Goal: Task Accomplishment & Management: Manage account settings

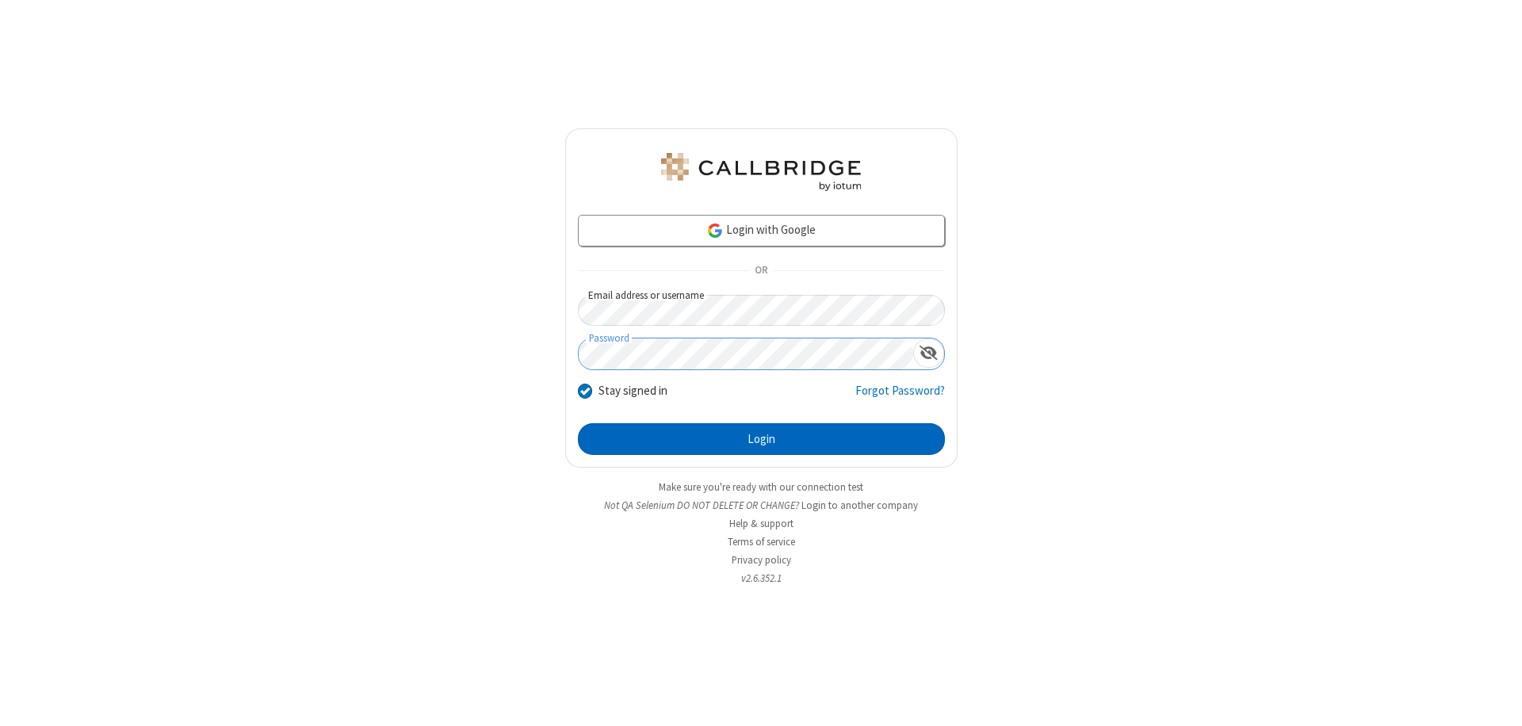
click at [761, 439] on button "Login" at bounding box center [761, 439] width 367 height 32
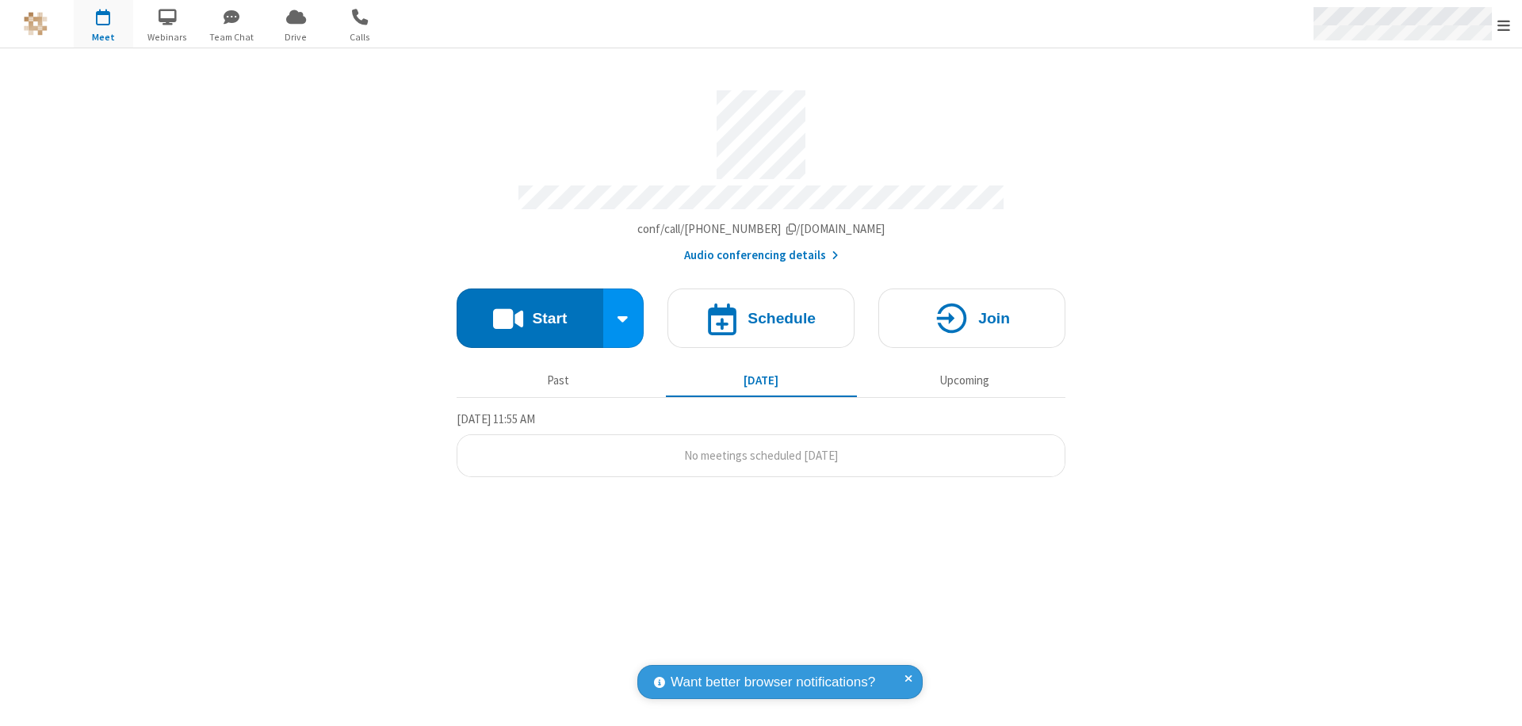
click at [1504, 25] on span "Open menu" at bounding box center [1503, 25] width 13 height 16
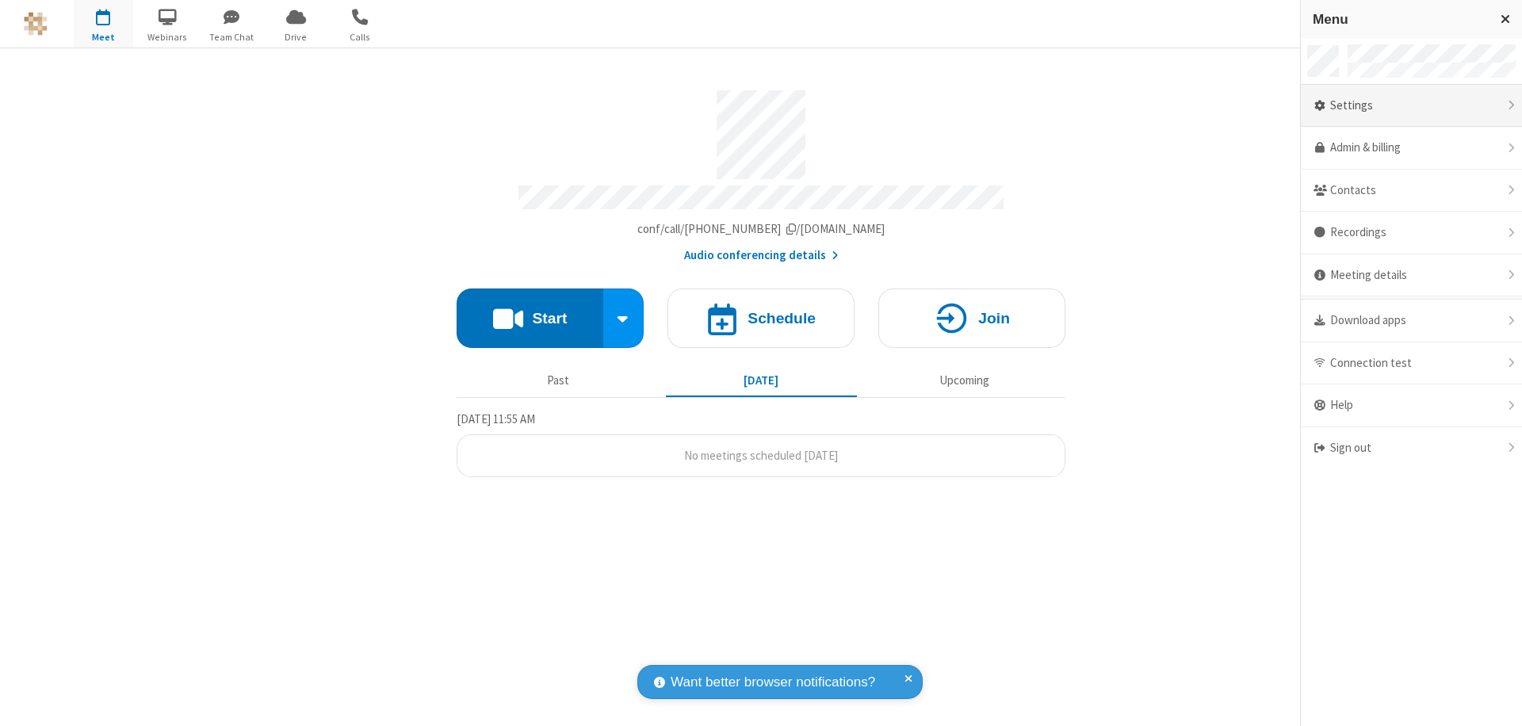
click at [1411, 105] on div "Settings" at bounding box center [1411, 106] width 221 height 43
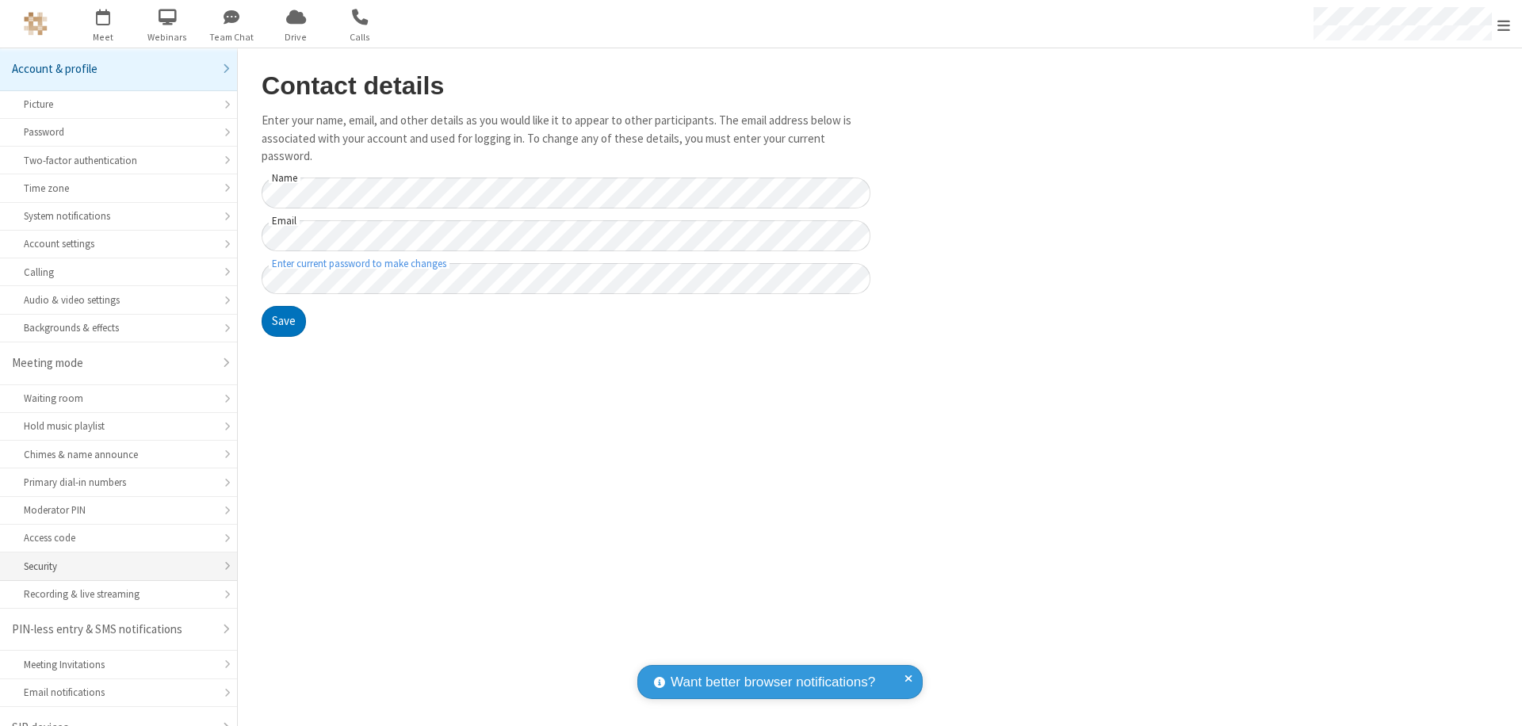
click at [113, 559] on div "Security" at bounding box center [118, 566] width 189 height 15
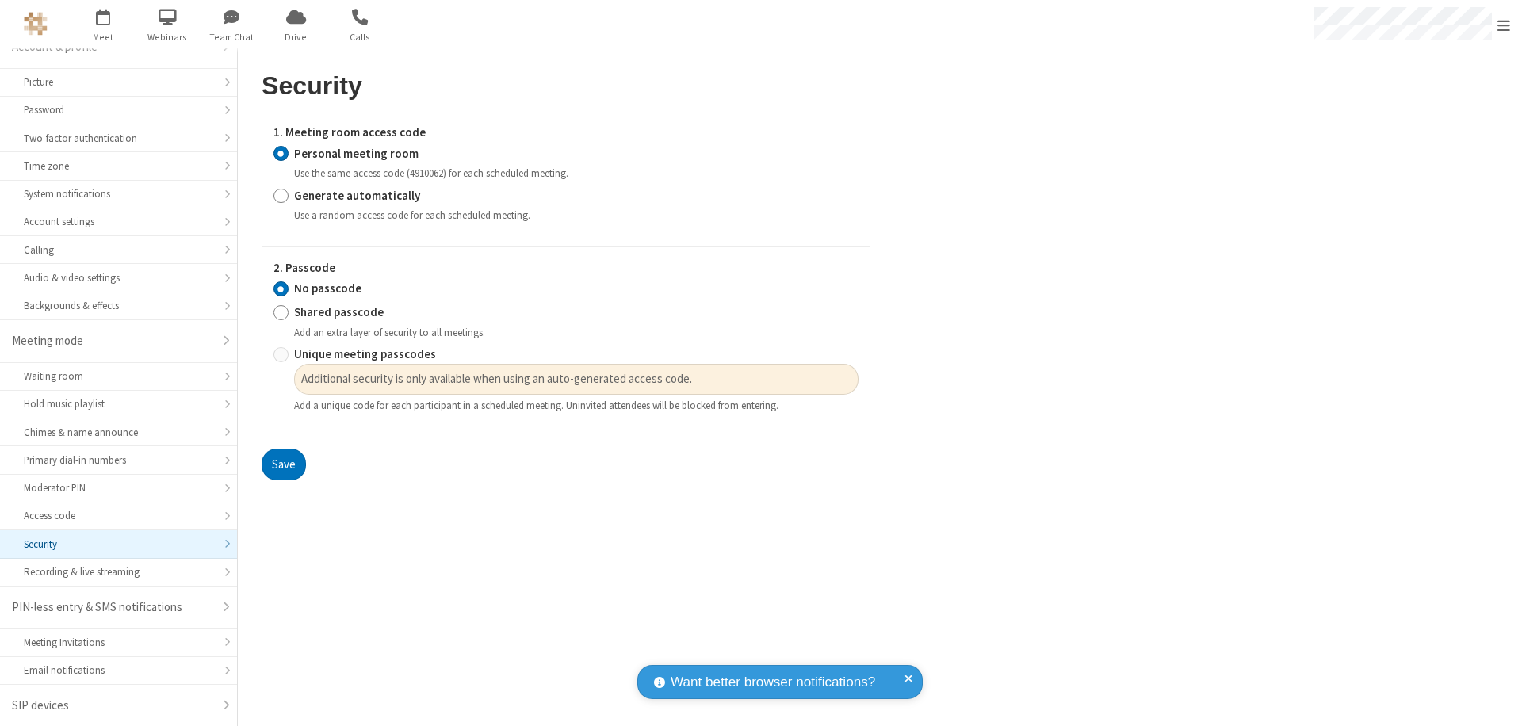
click at [281, 195] on input "Generate automatically" at bounding box center [280, 195] width 15 height 17
radio input "true"
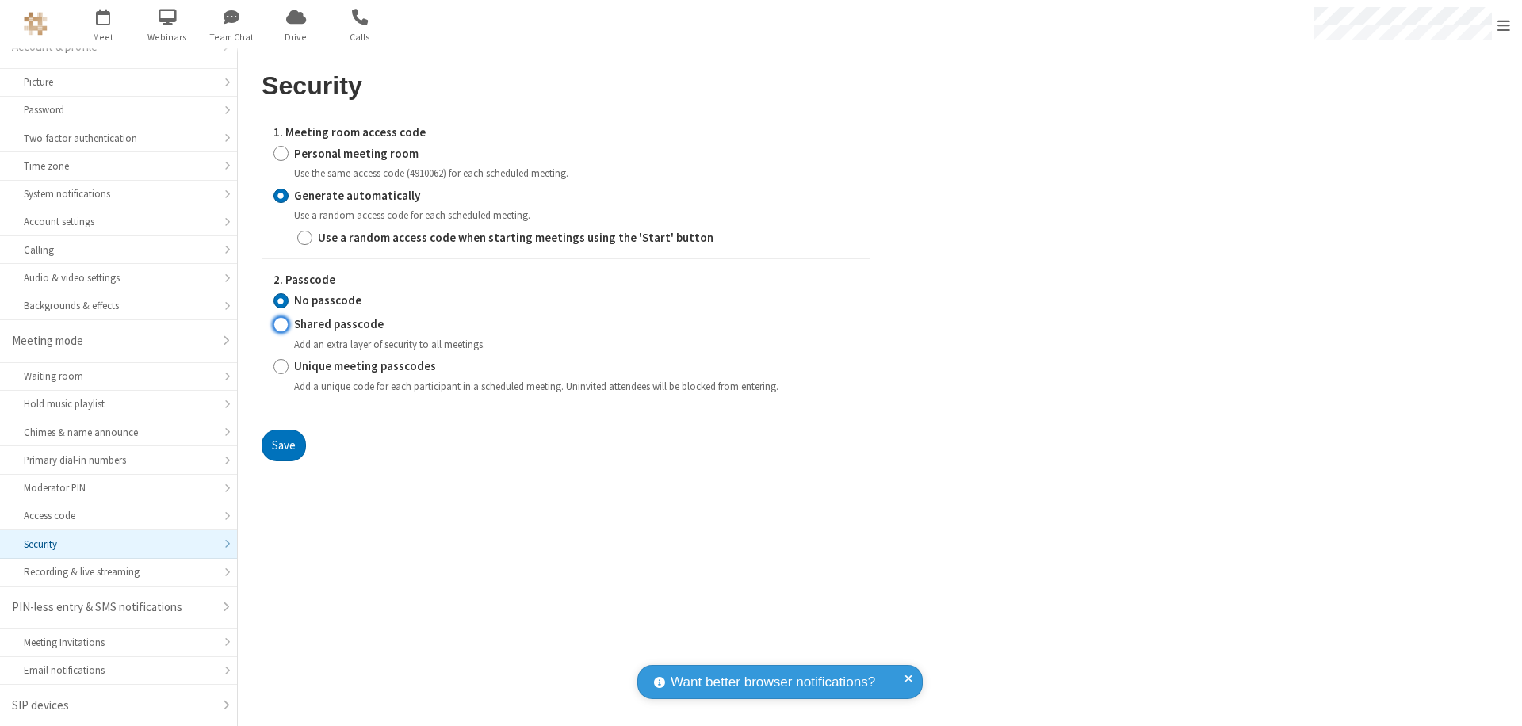
click at [281, 324] on input "Shared passcode" at bounding box center [280, 324] width 15 height 17
radio input "true"
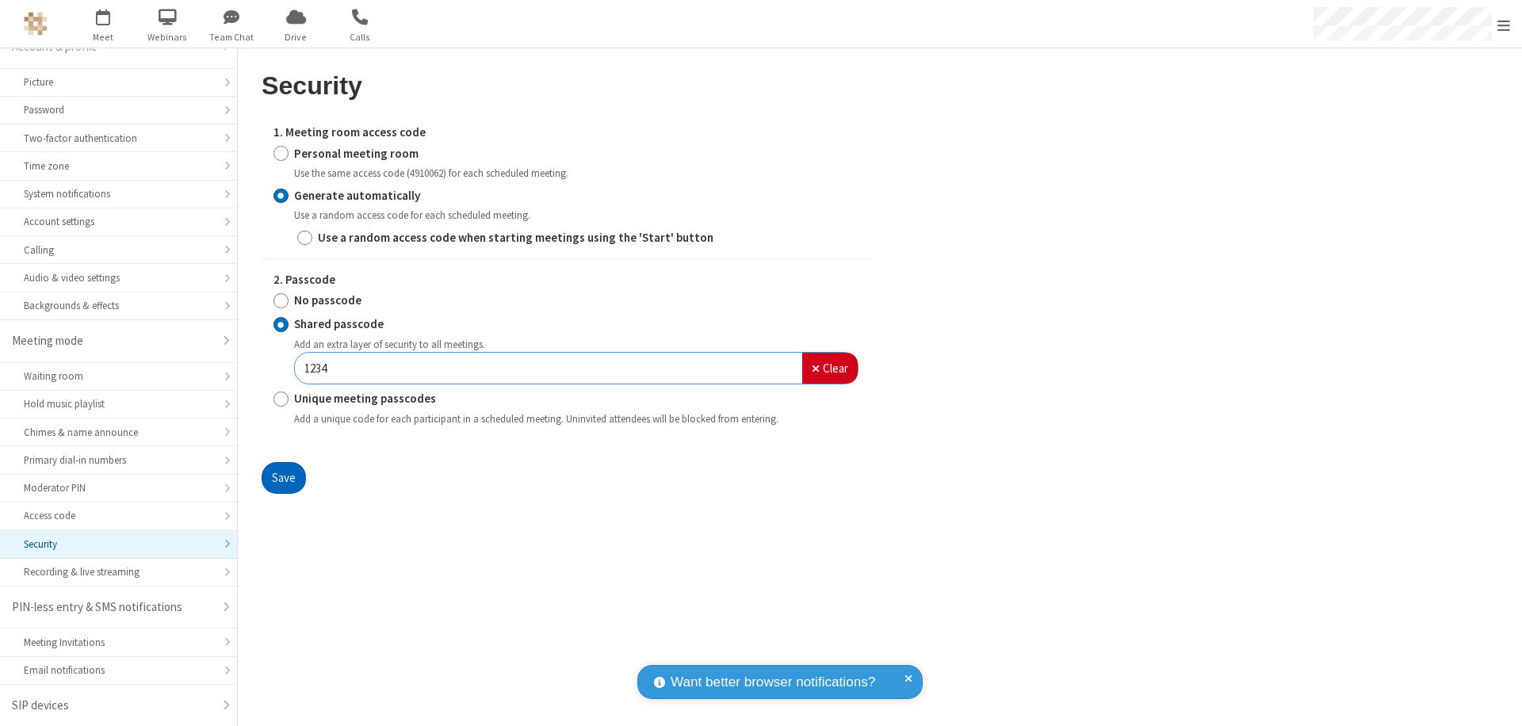
type input "1234"
click at [283, 477] on button "Save" at bounding box center [284, 478] width 44 height 32
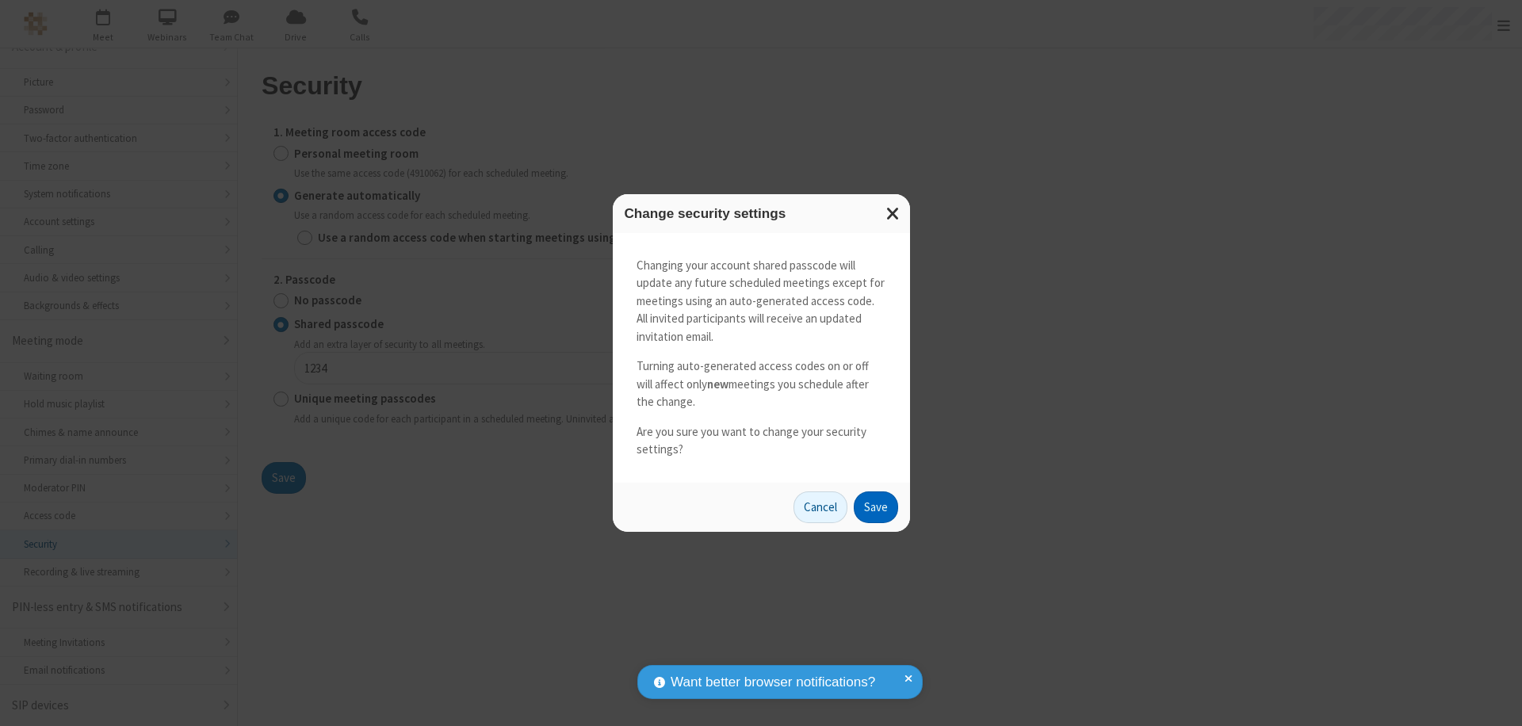
click at [875, 507] on button "Save" at bounding box center [876, 507] width 44 height 32
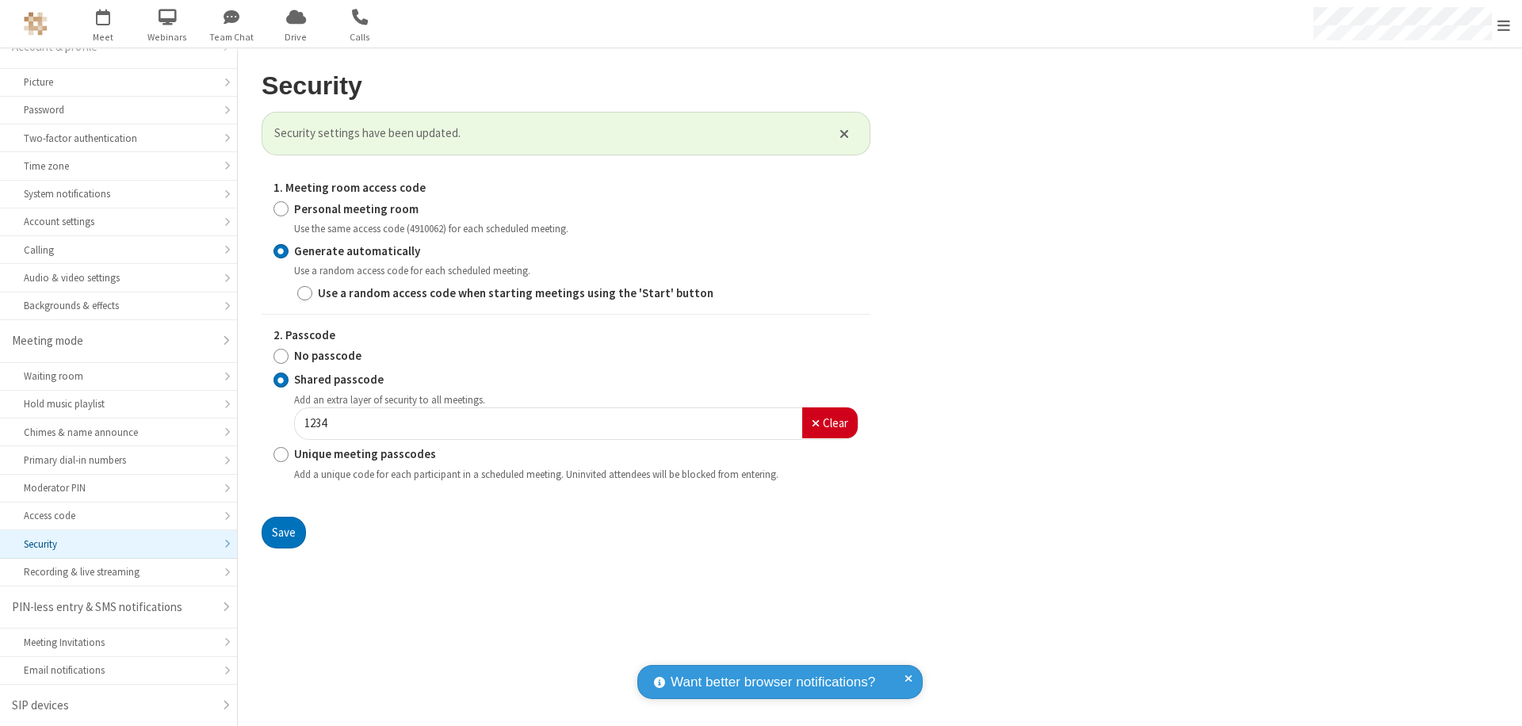
click at [1504, 25] on span "Open menu" at bounding box center [1503, 25] width 13 height 16
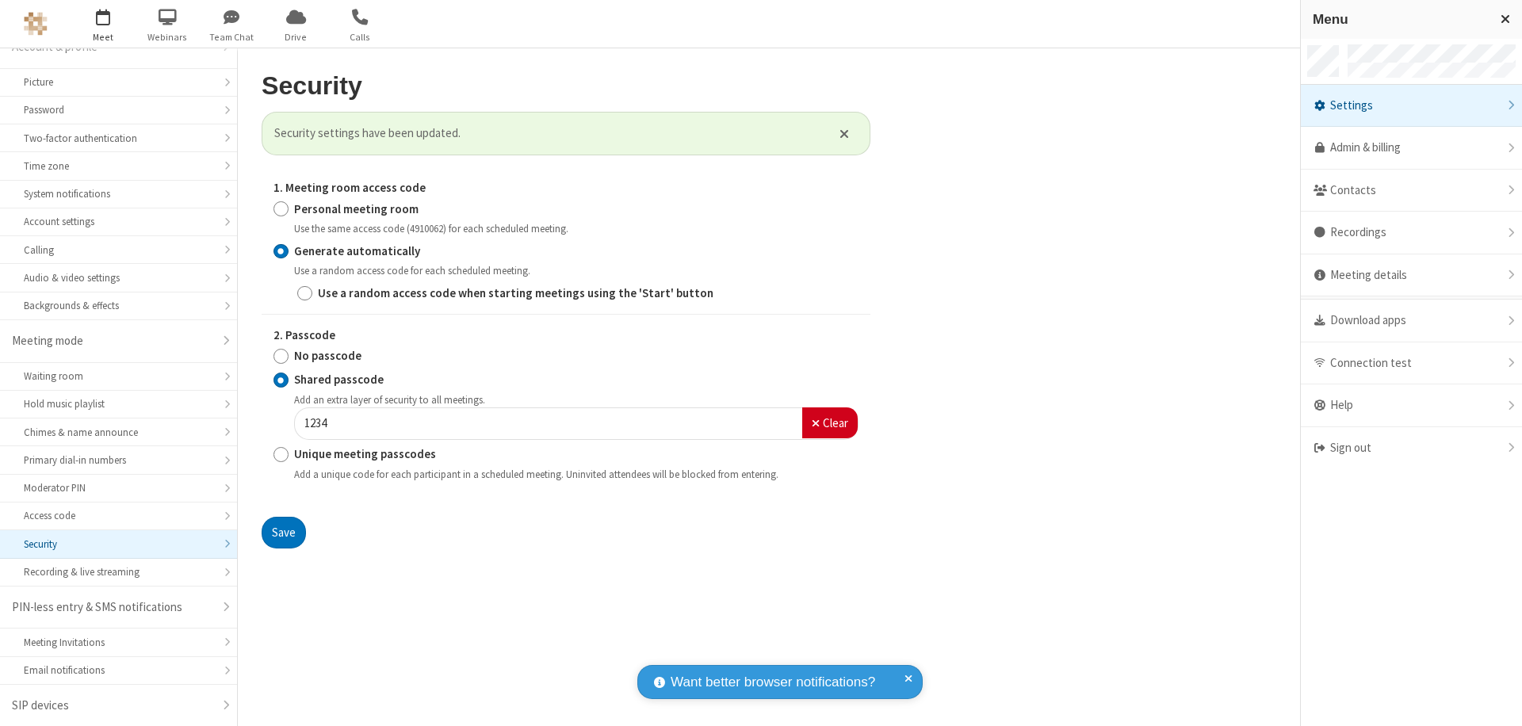
click at [103, 24] on span "button" at bounding box center [103, 16] width 59 height 27
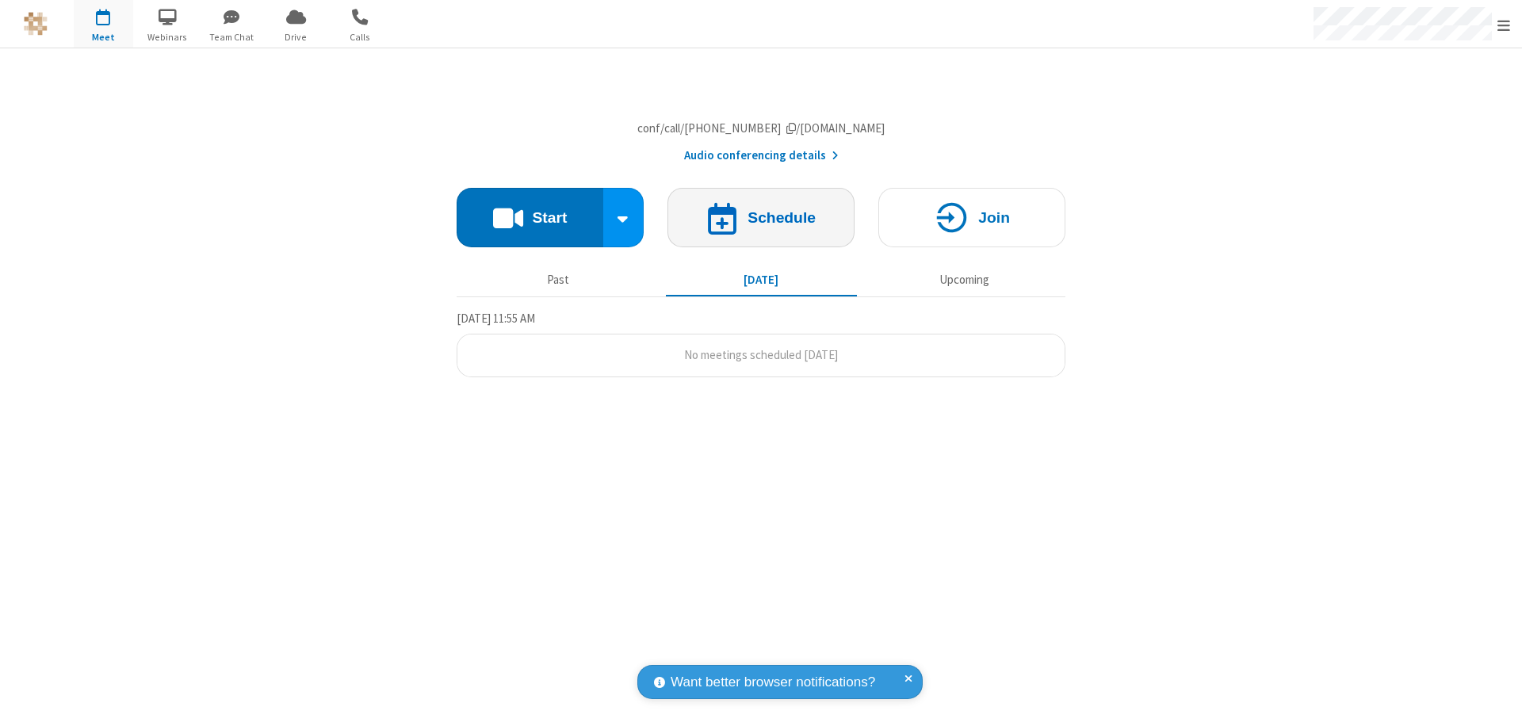
click at [761, 225] on h4 "Schedule" at bounding box center [782, 217] width 68 height 15
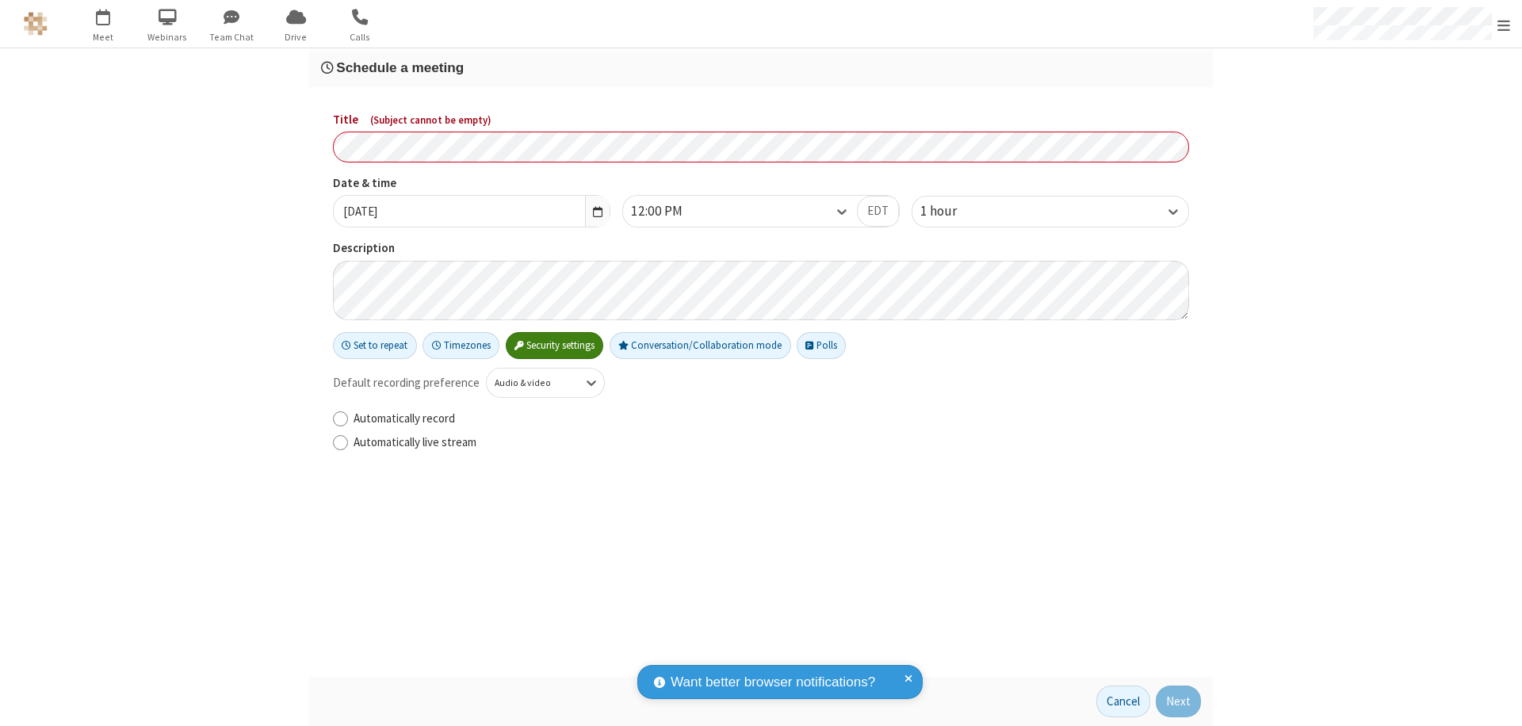
click at [761, 67] on h3 "Schedule a meeting" at bounding box center [761, 67] width 880 height 15
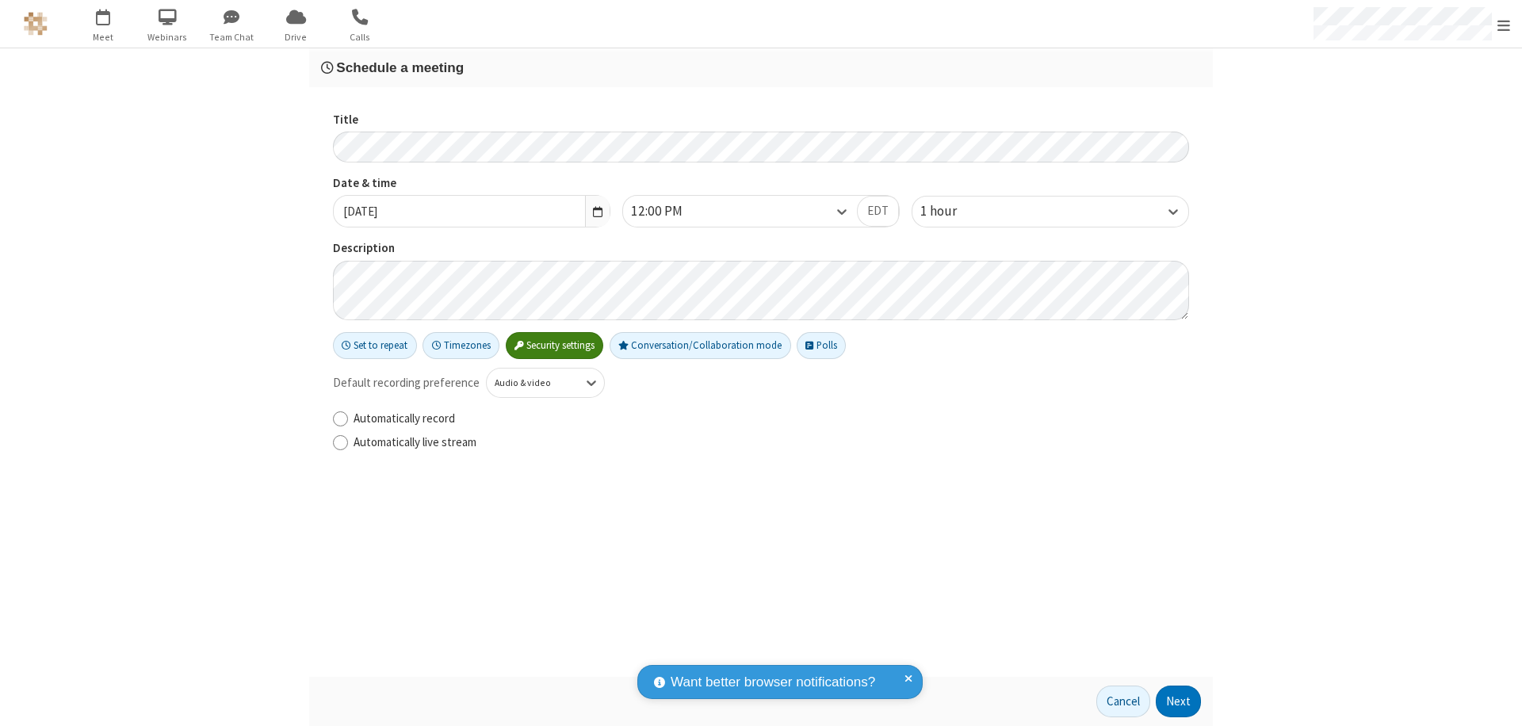
click at [1179, 702] on button "Next" at bounding box center [1178, 702] width 45 height 32
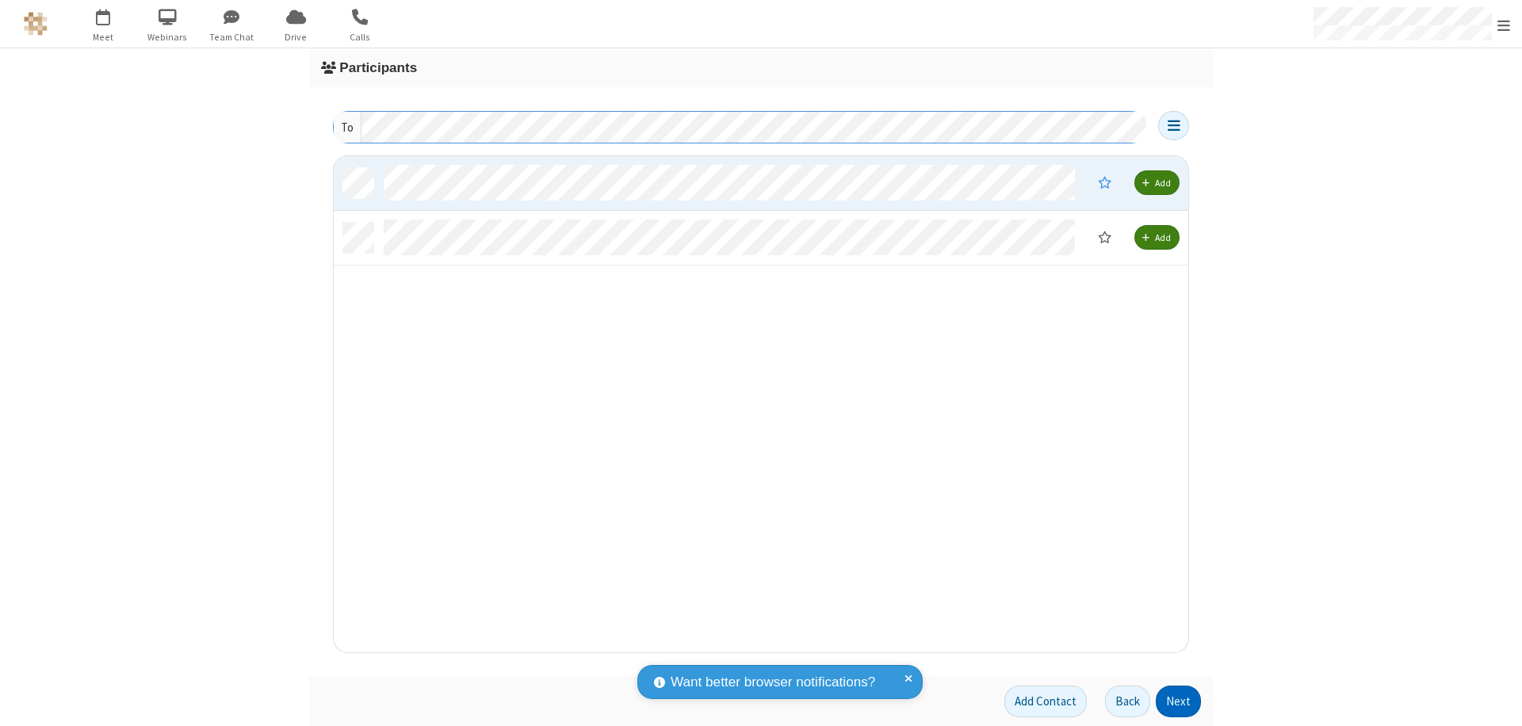
click at [1179, 702] on button "Next" at bounding box center [1178, 702] width 45 height 32
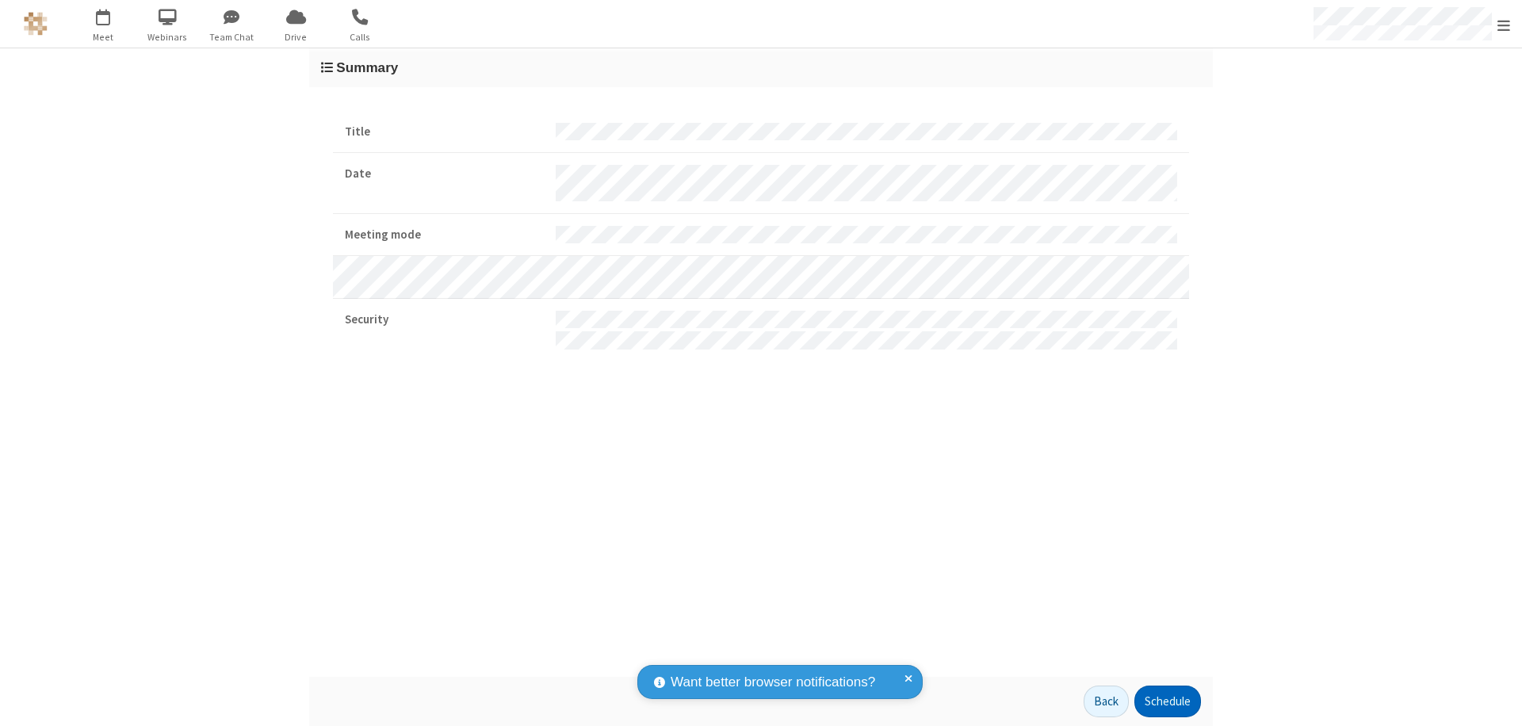
click at [1167, 702] on button "Schedule" at bounding box center [1167, 702] width 67 height 32
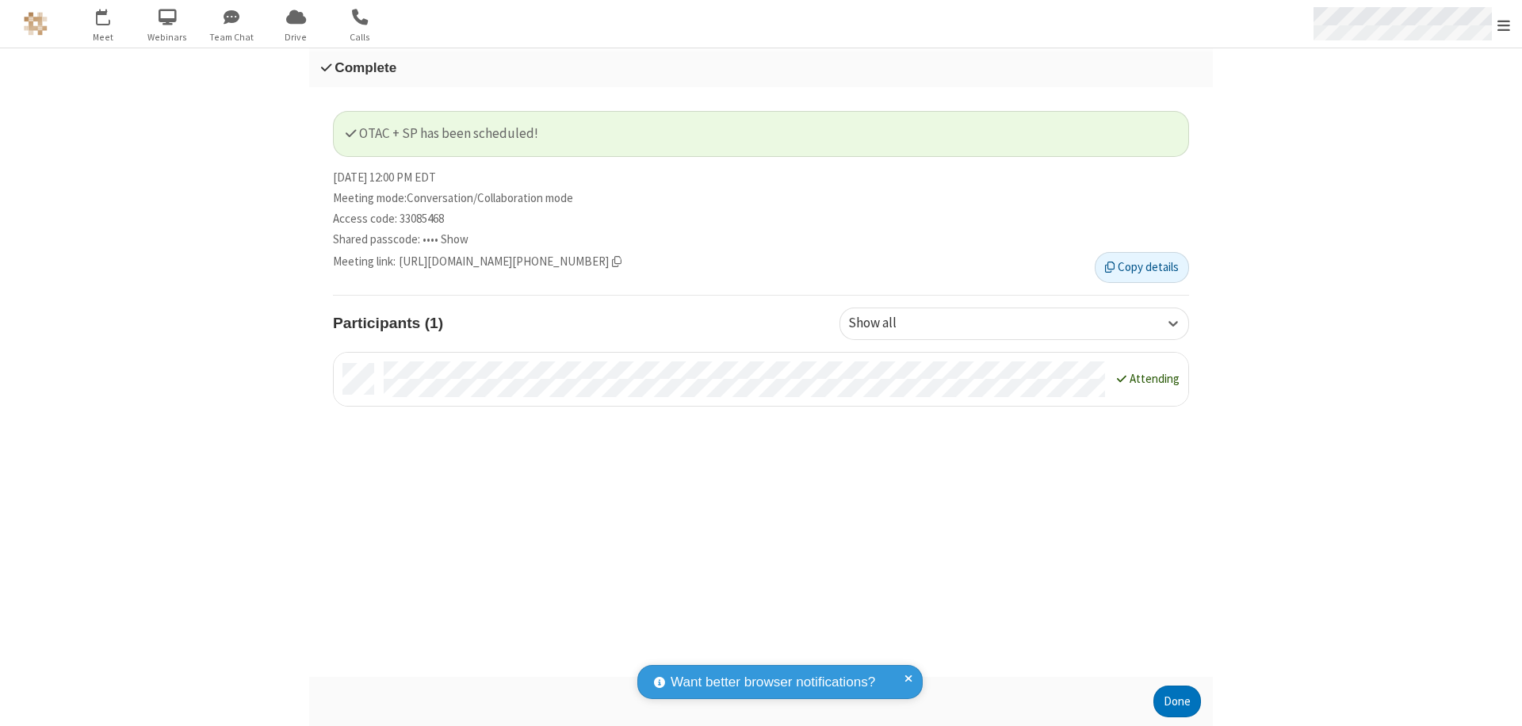
click at [1504, 24] on span "Open menu" at bounding box center [1503, 25] width 13 height 16
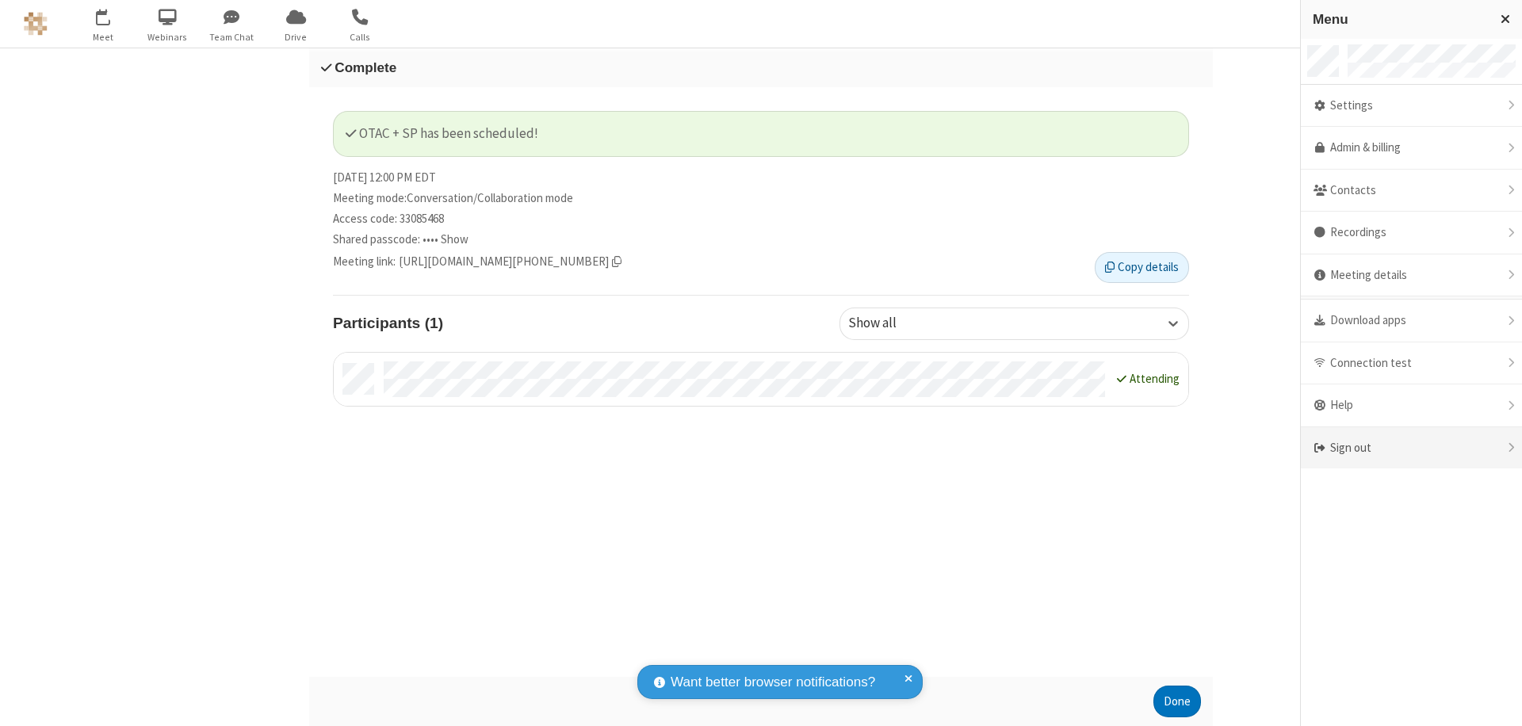
click at [1411, 448] on div "Sign out" at bounding box center [1411, 448] width 221 height 42
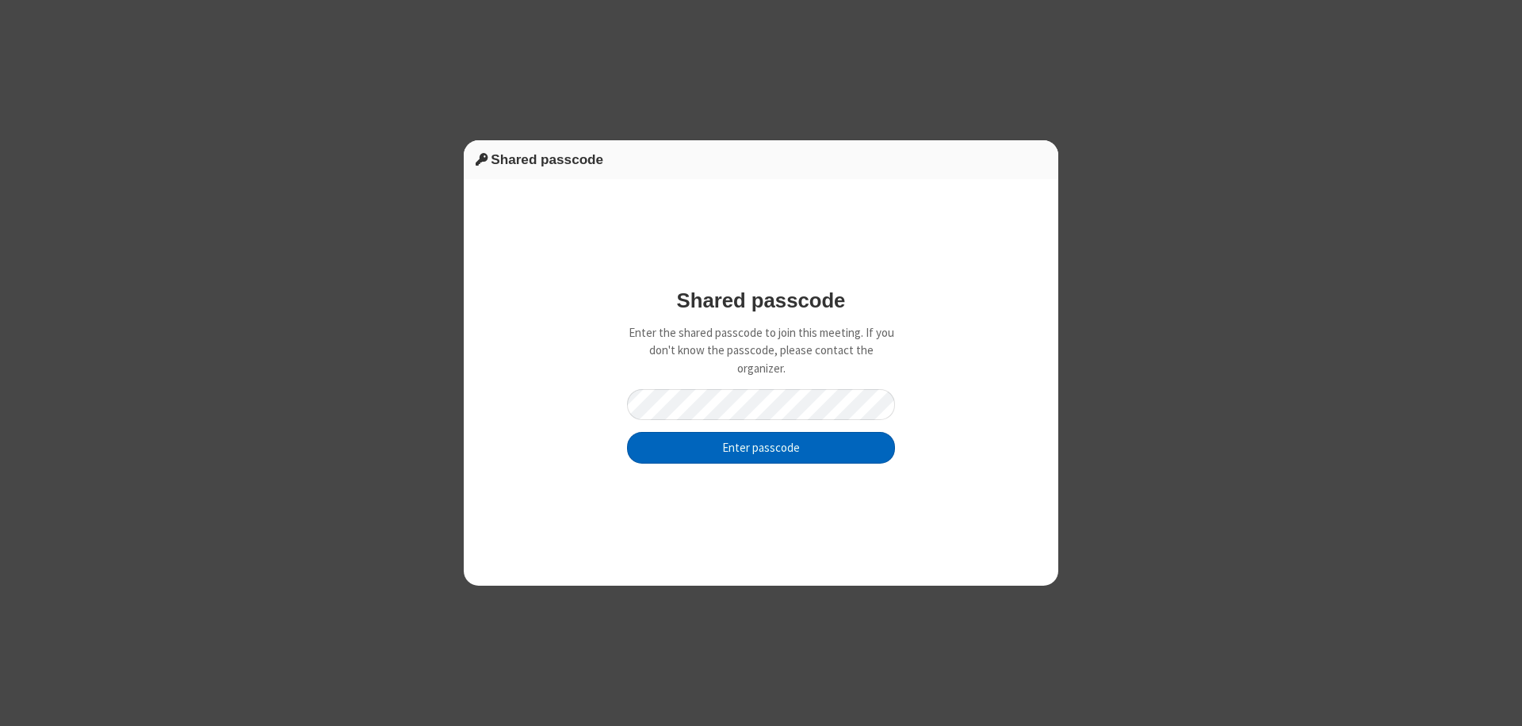
click at [761, 447] on button "Enter passcode" at bounding box center [761, 448] width 268 height 32
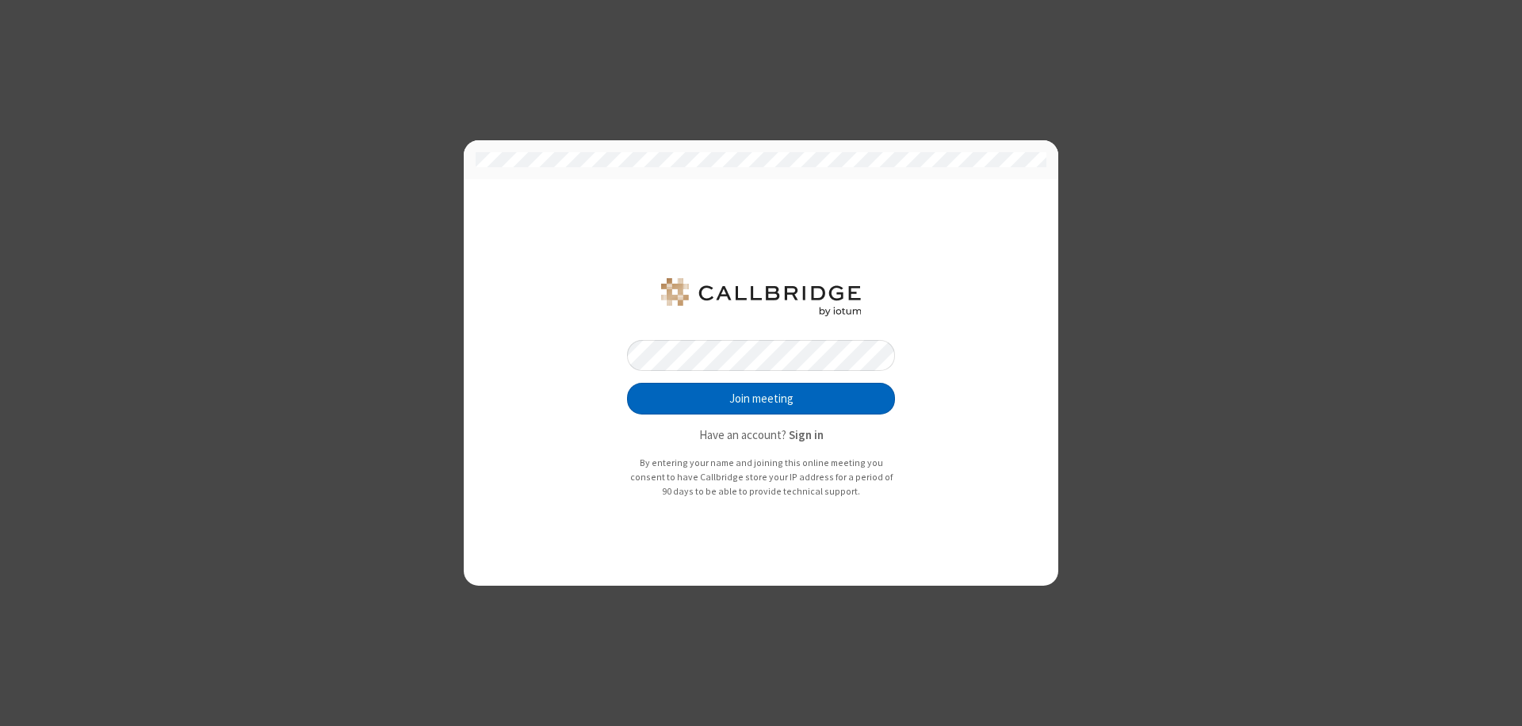
click at [761, 399] on button "Join meeting" at bounding box center [761, 399] width 268 height 32
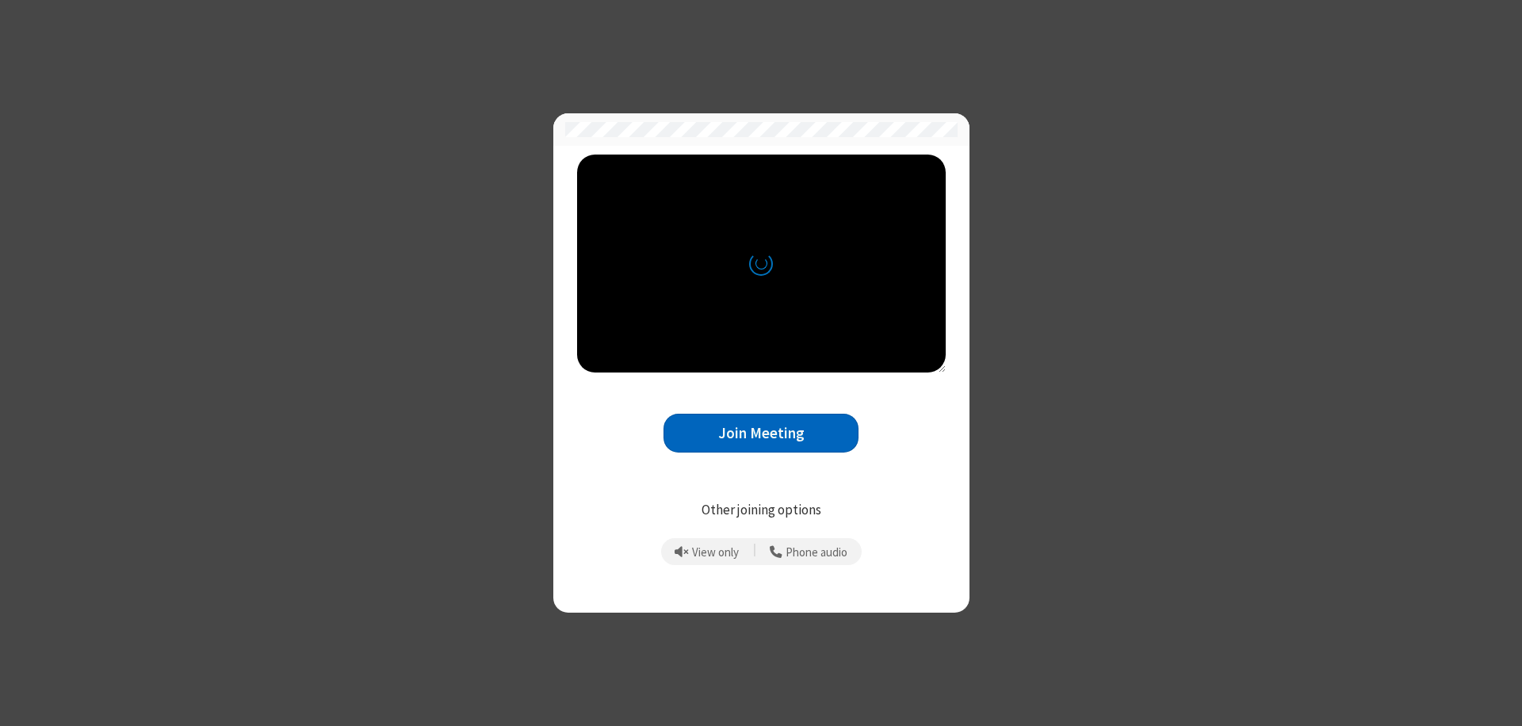
click at [761, 433] on button "Join Meeting" at bounding box center [761, 433] width 195 height 39
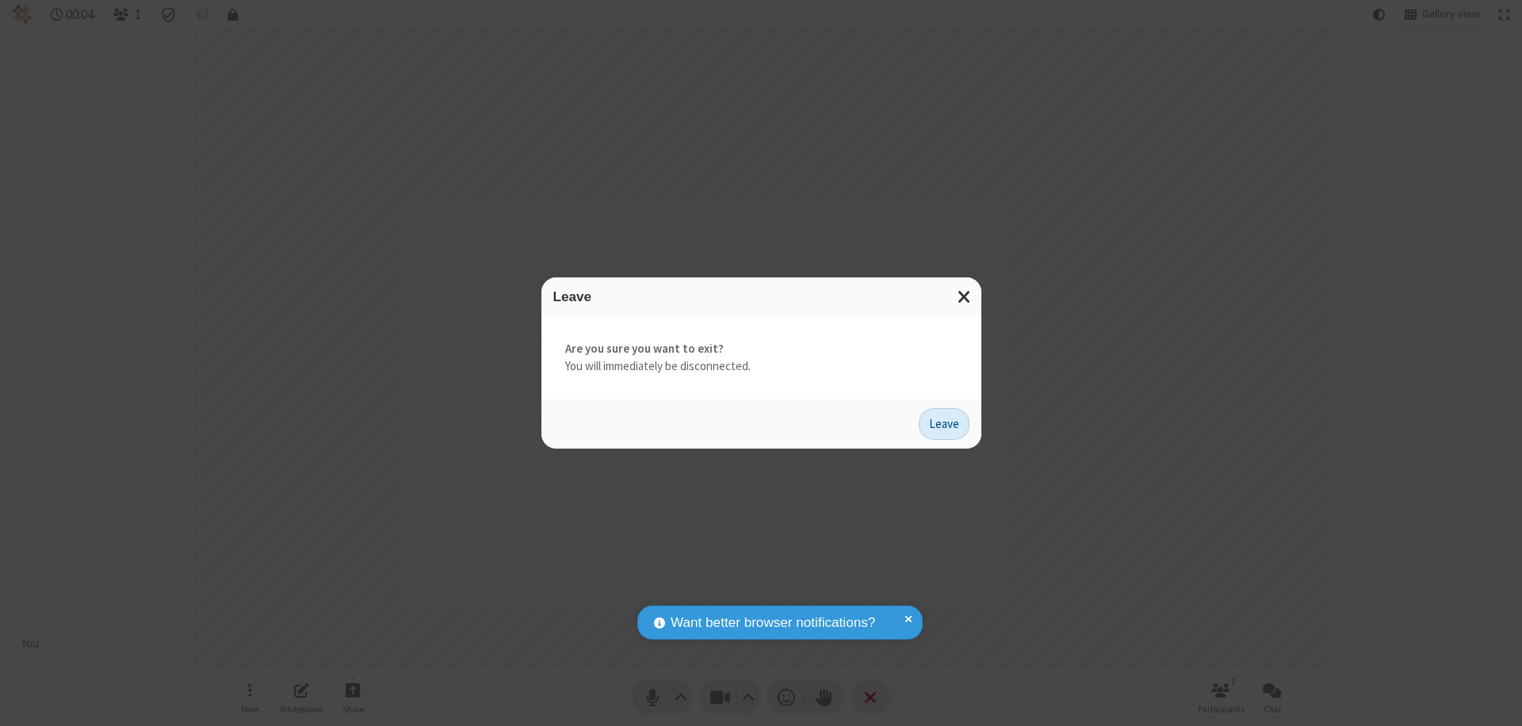
click at [944, 423] on button "Leave" at bounding box center [944, 424] width 51 height 32
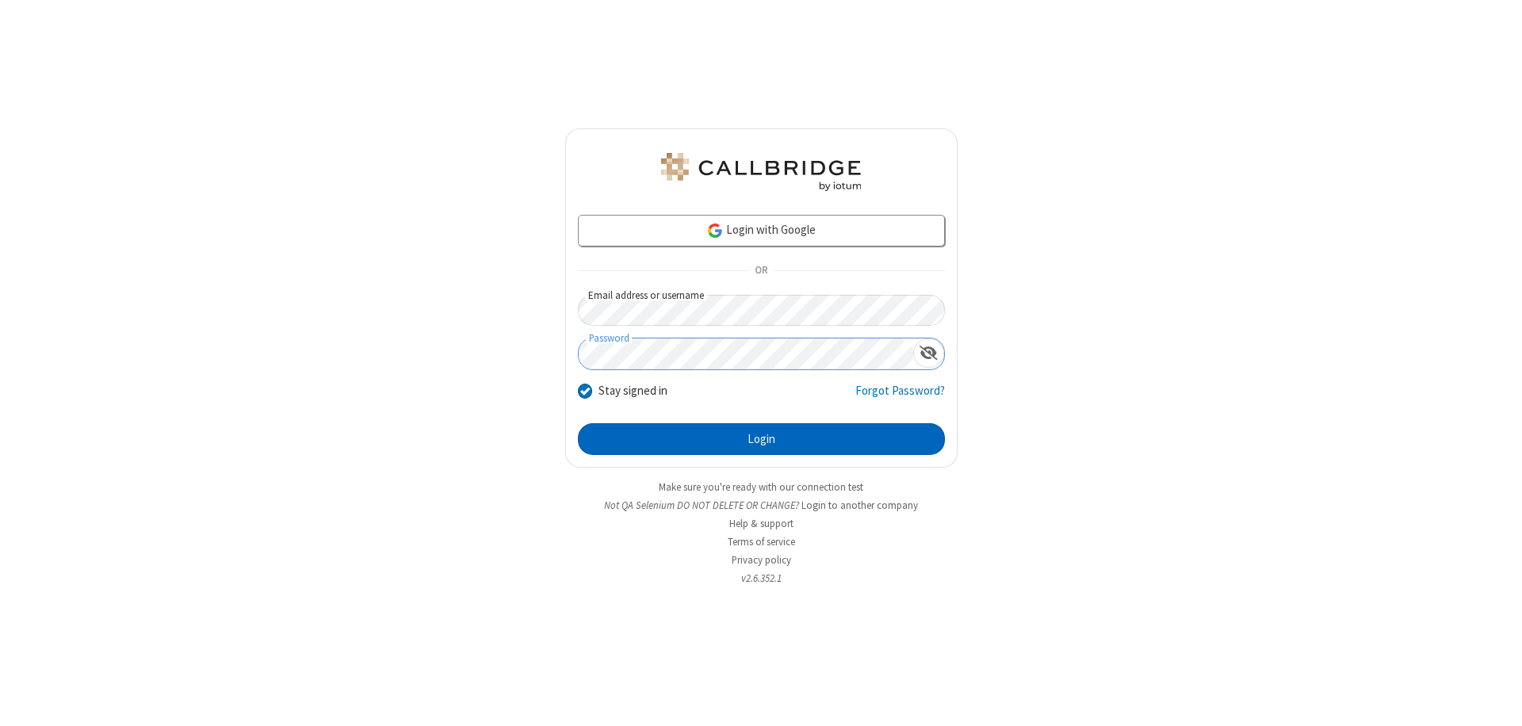
click at [761, 439] on button "Login" at bounding box center [761, 439] width 367 height 32
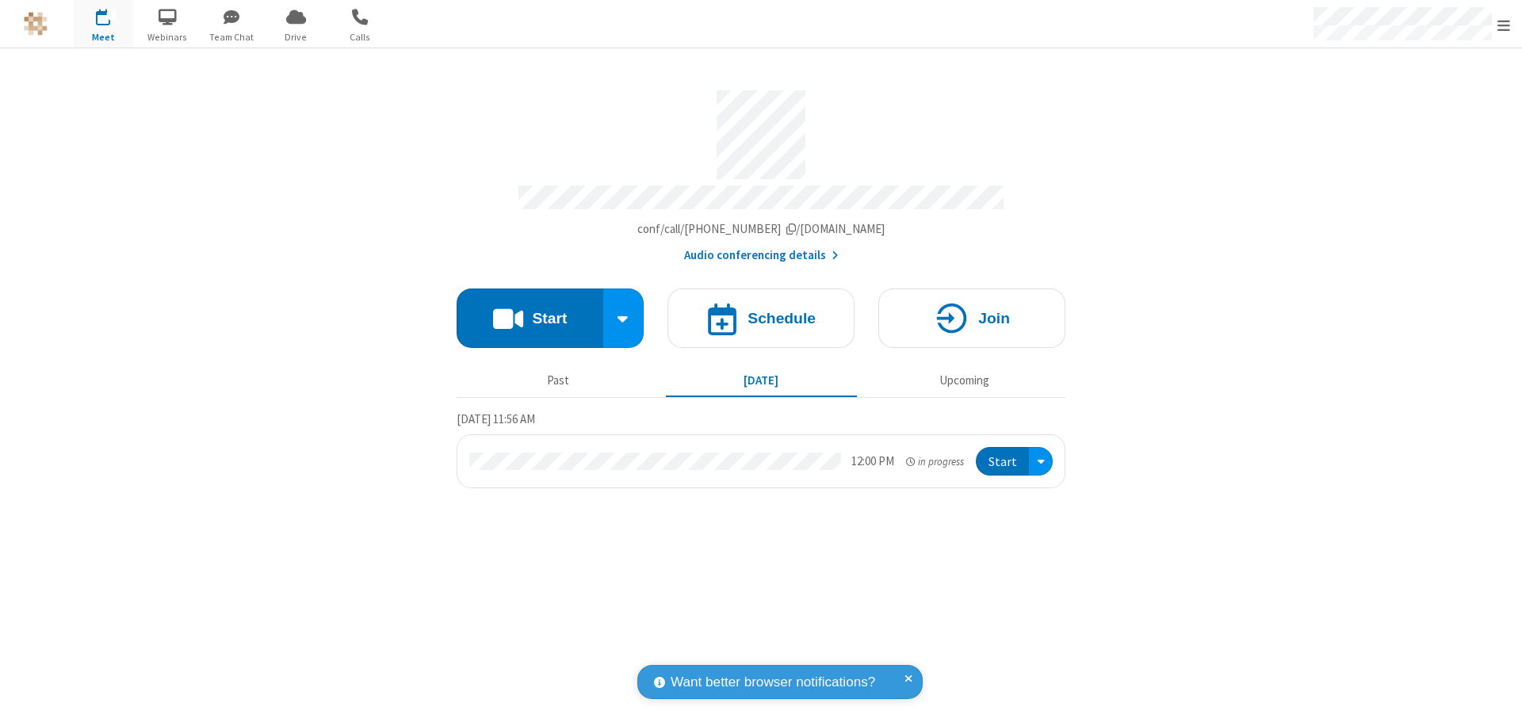
click at [1504, 25] on span "Open menu" at bounding box center [1503, 25] width 13 height 16
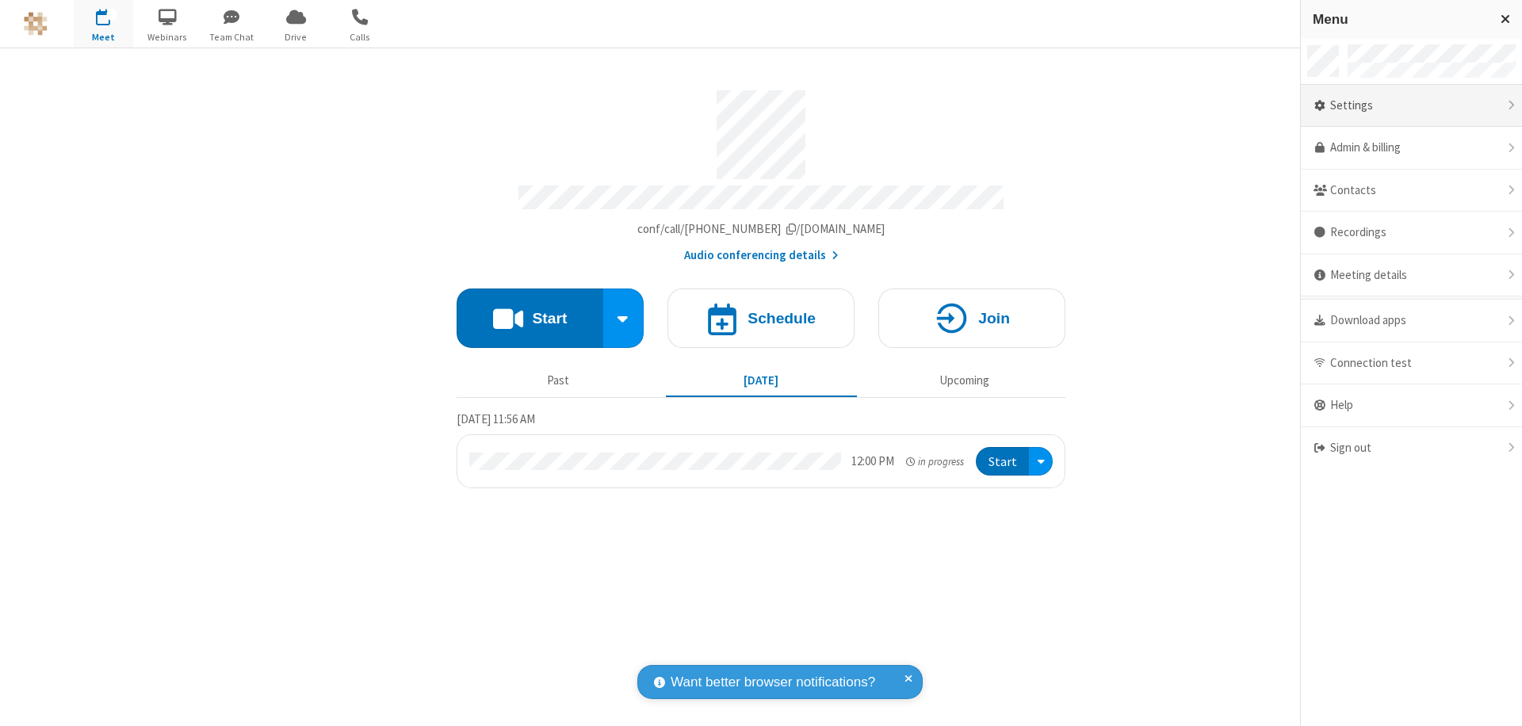
click at [1411, 105] on div "Settings" at bounding box center [1411, 106] width 221 height 43
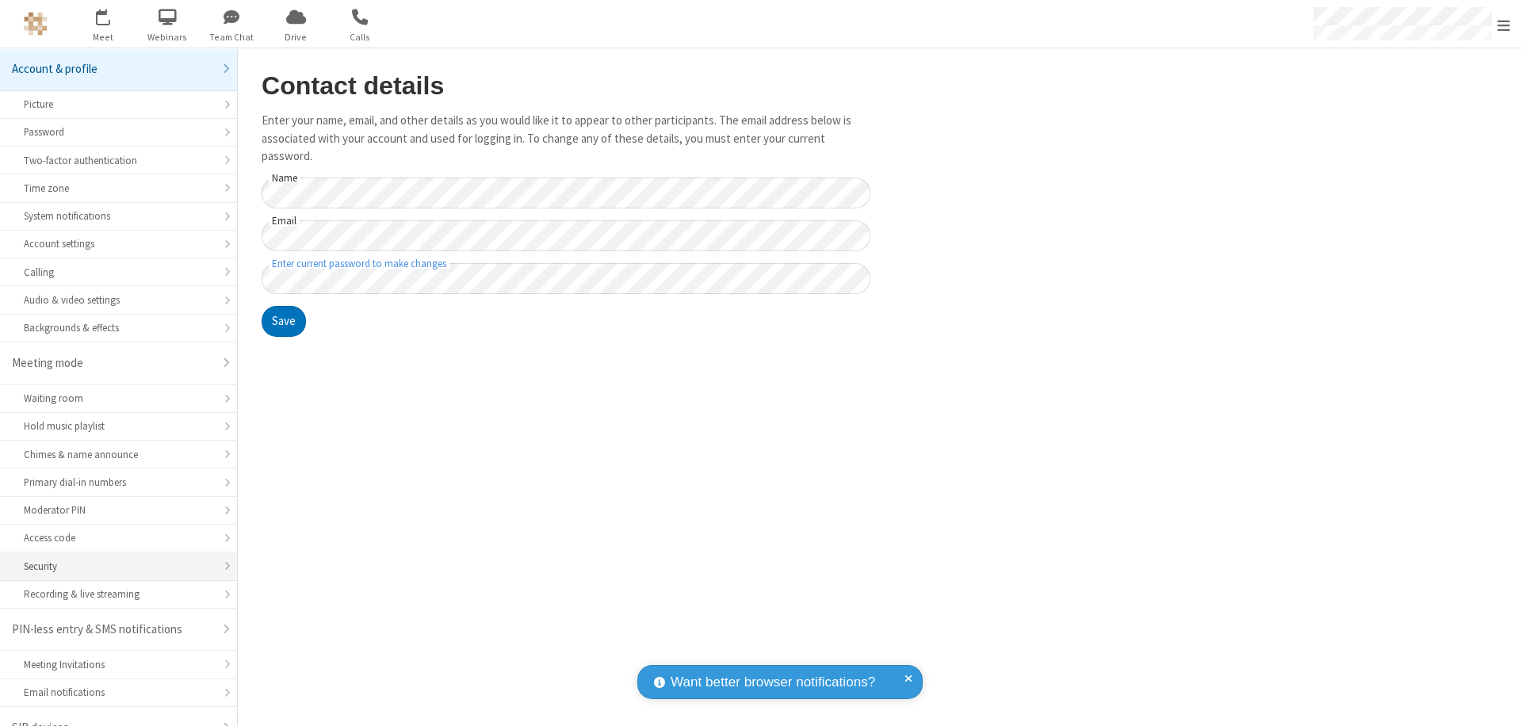
click at [113, 559] on div "Security" at bounding box center [118, 566] width 189 height 15
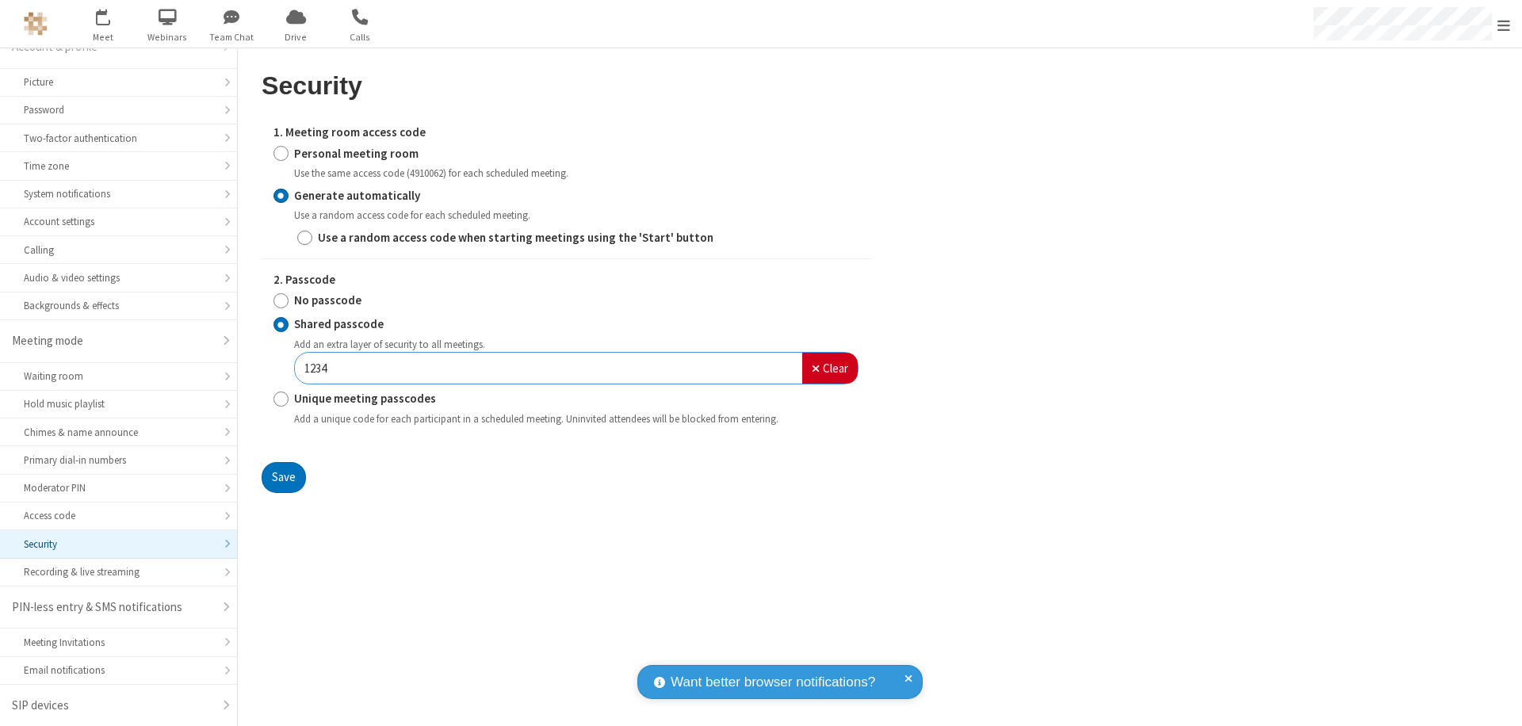
click at [281, 153] on input "Personal meeting room" at bounding box center [280, 153] width 15 height 17
radio input "true"
click at [281, 293] on input "No passcode" at bounding box center [280, 301] width 15 height 17
radio input "true"
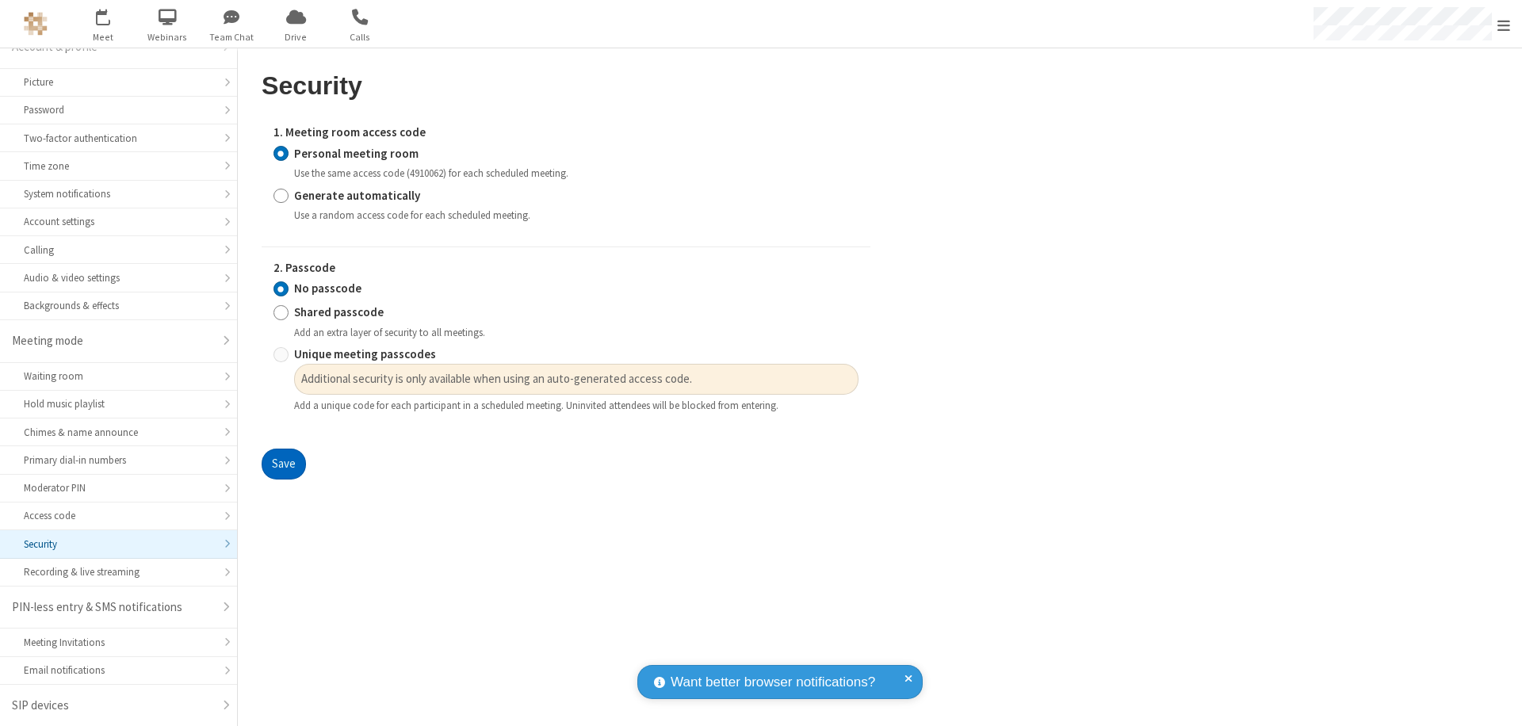
click at [283, 465] on button "Save" at bounding box center [284, 465] width 44 height 32
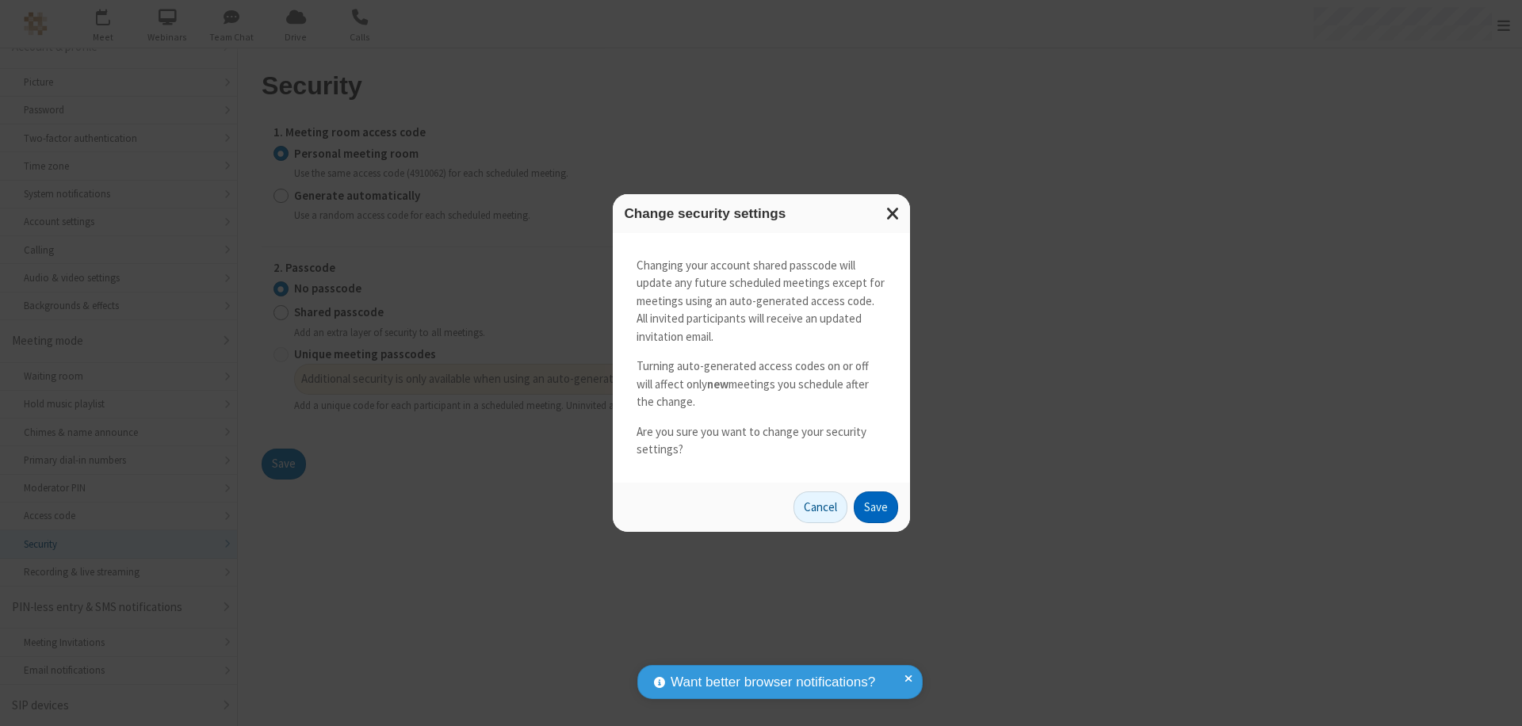
click at [875, 507] on button "Save" at bounding box center [876, 507] width 44 height 32
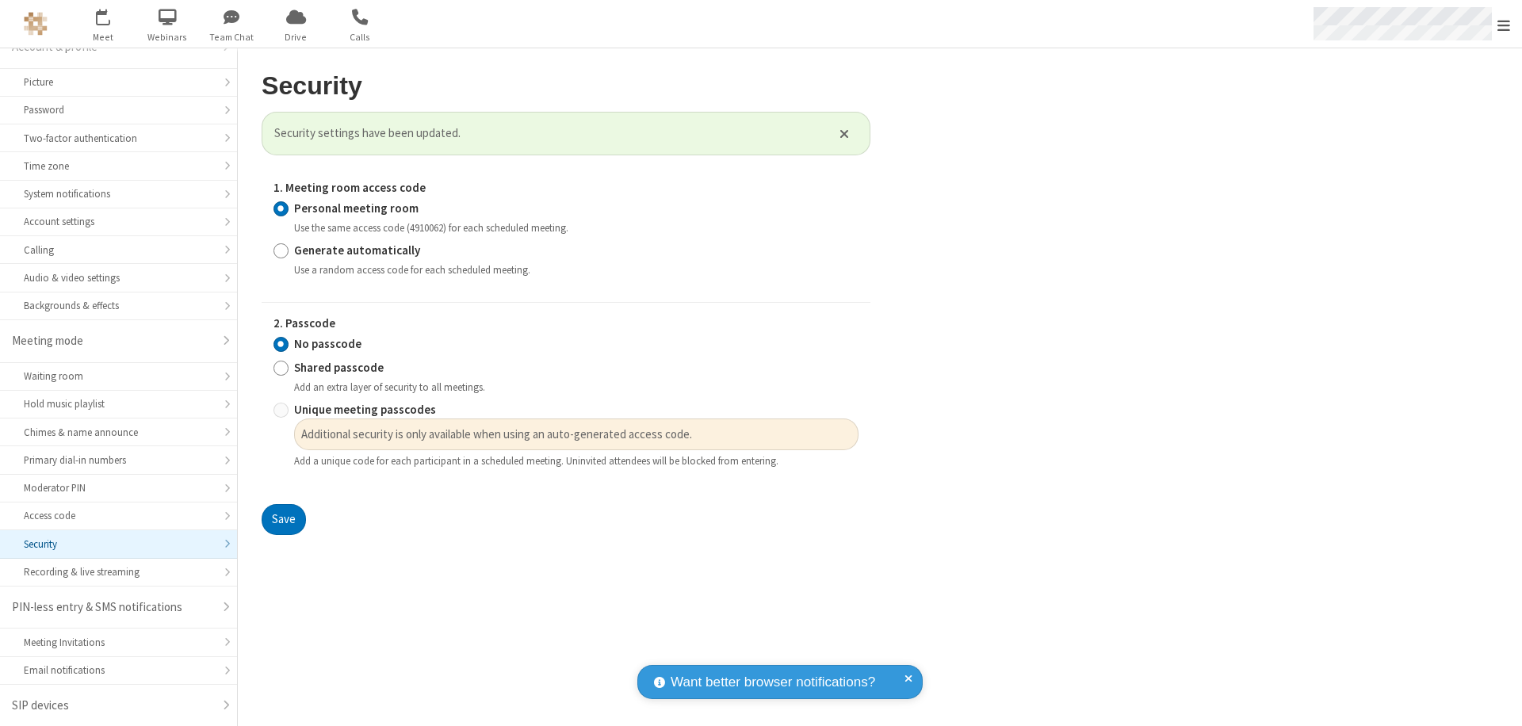
click at [1504, 24] on span "Open menu" at bounding box center [1503, 25] width 13 height 16
